Goal: Obtain resource: Obtain resource

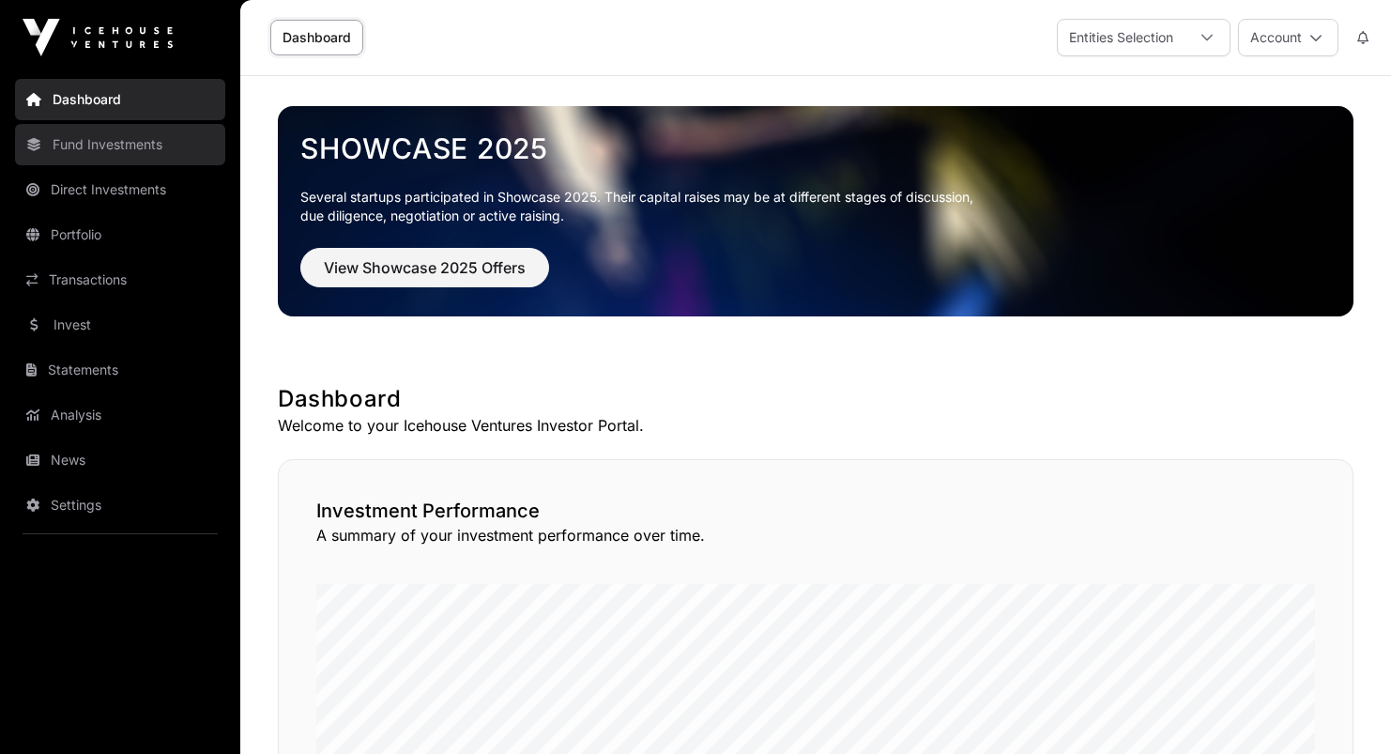
click at [160, 152] on link "Fund Investments" at bounding box center [120, 144] width 210 height 41
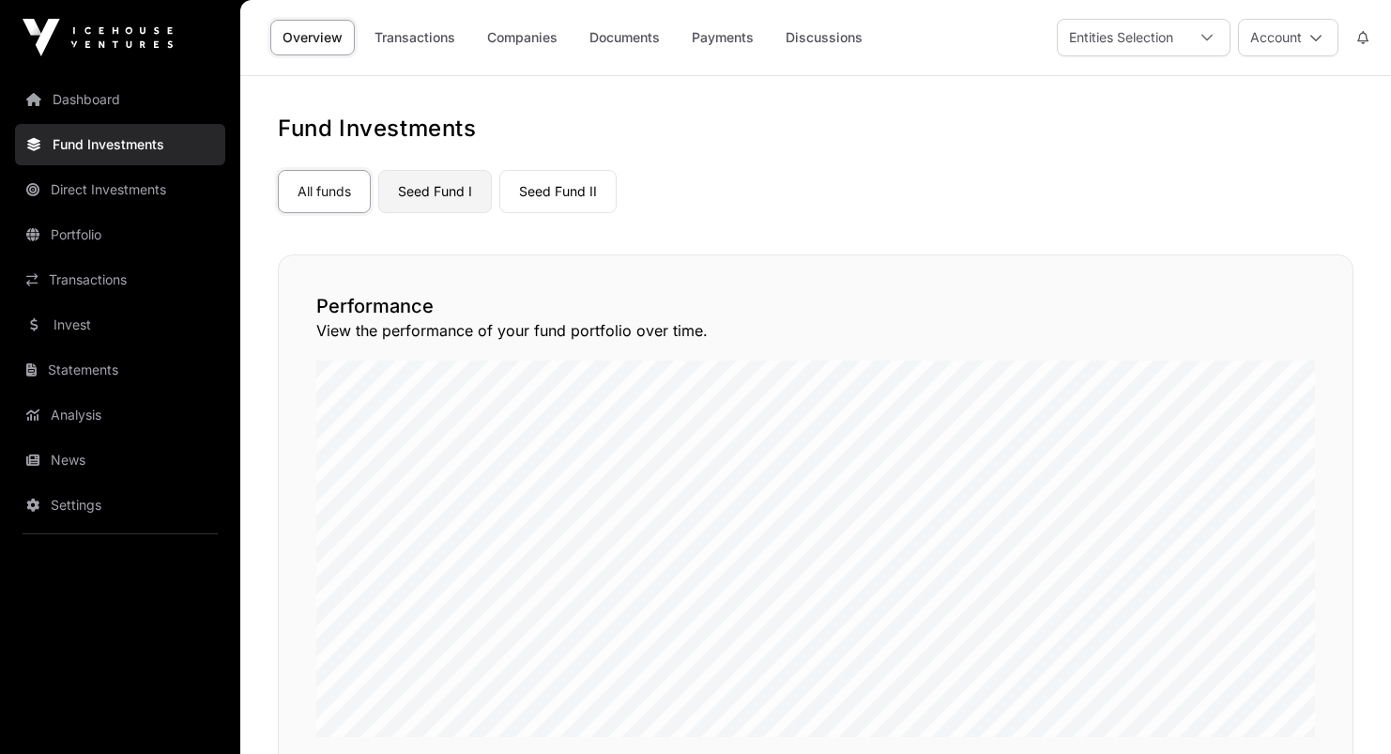
click at [396, 184] on link "Seed Fund I" at bounding box center [435, 191] width 114 height 43
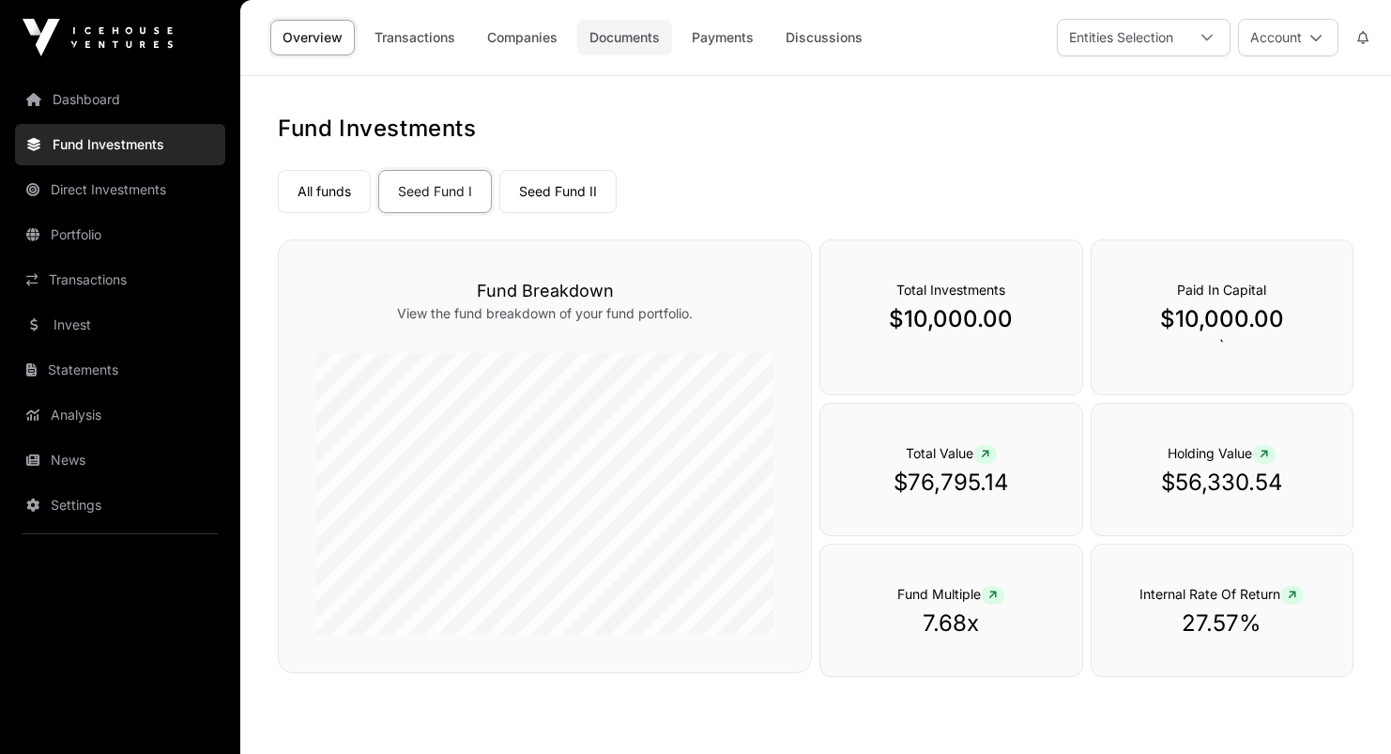
click at [613, 43] on link "Documents" at bounding box center [624, 38] width 95 height 36
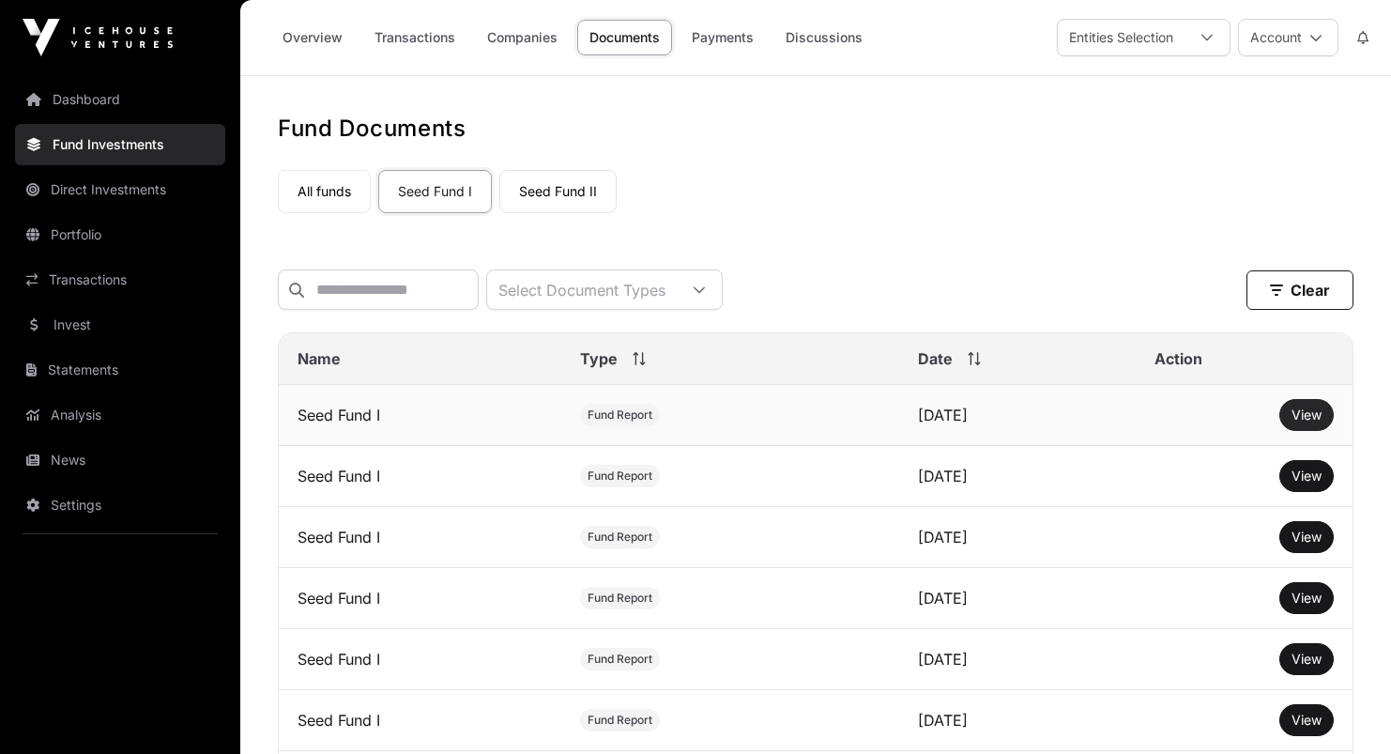
click at [1317, 412] on span "View" at bounding box center [1306, 414] width 30 height 16
click at [538, 200] on link "Seed Fund II" at bounding box center [557, 191] width 117 height 43
click at [1295, 413] on span "View" at bounding box center [1306, 414] width 30 height 16
